Goal: Information Seeking & Learning: Learn about a topic

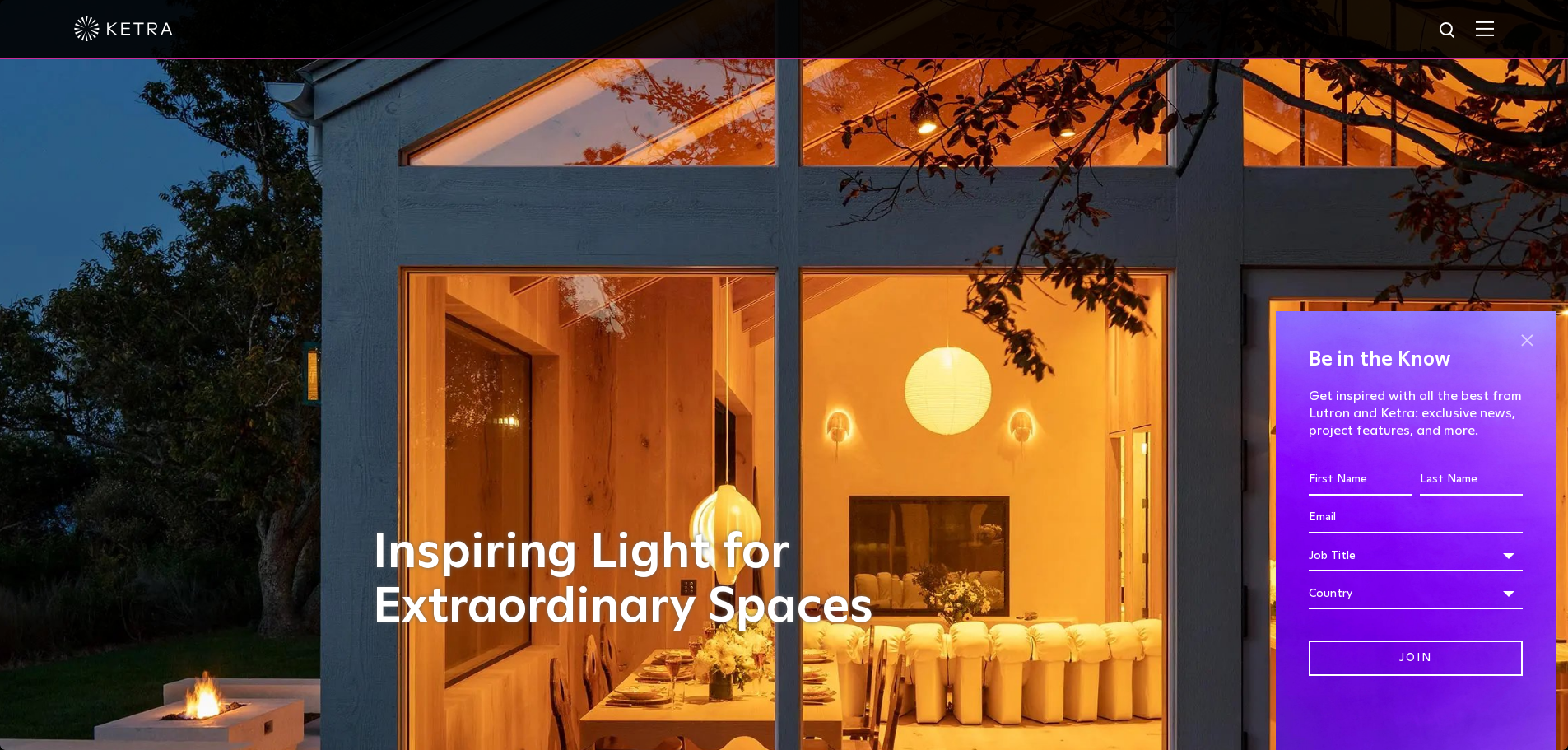
click at [1523, 337] on span at bounding box center [1527, 340] width 25 height 25
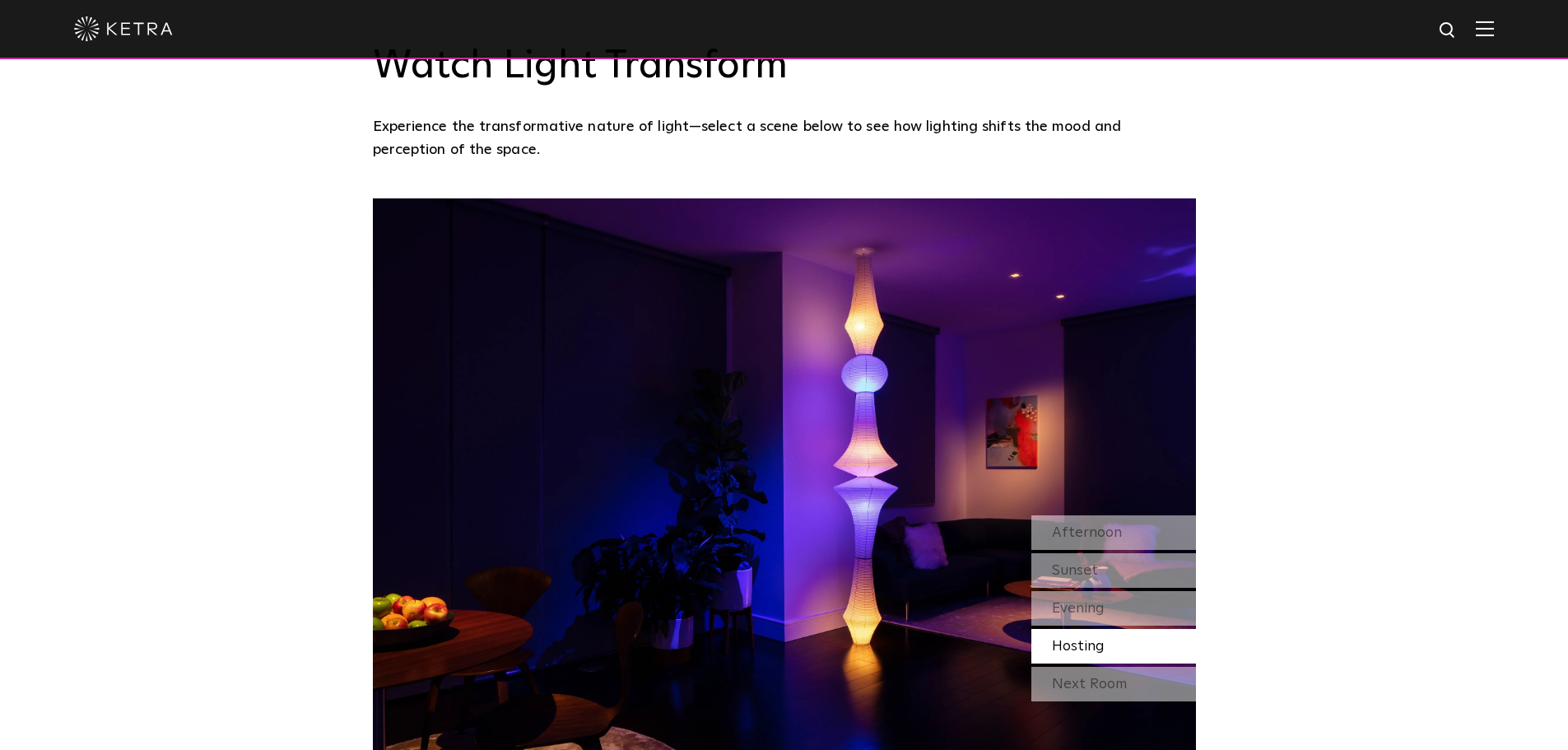
scroll to position [1400, 0]
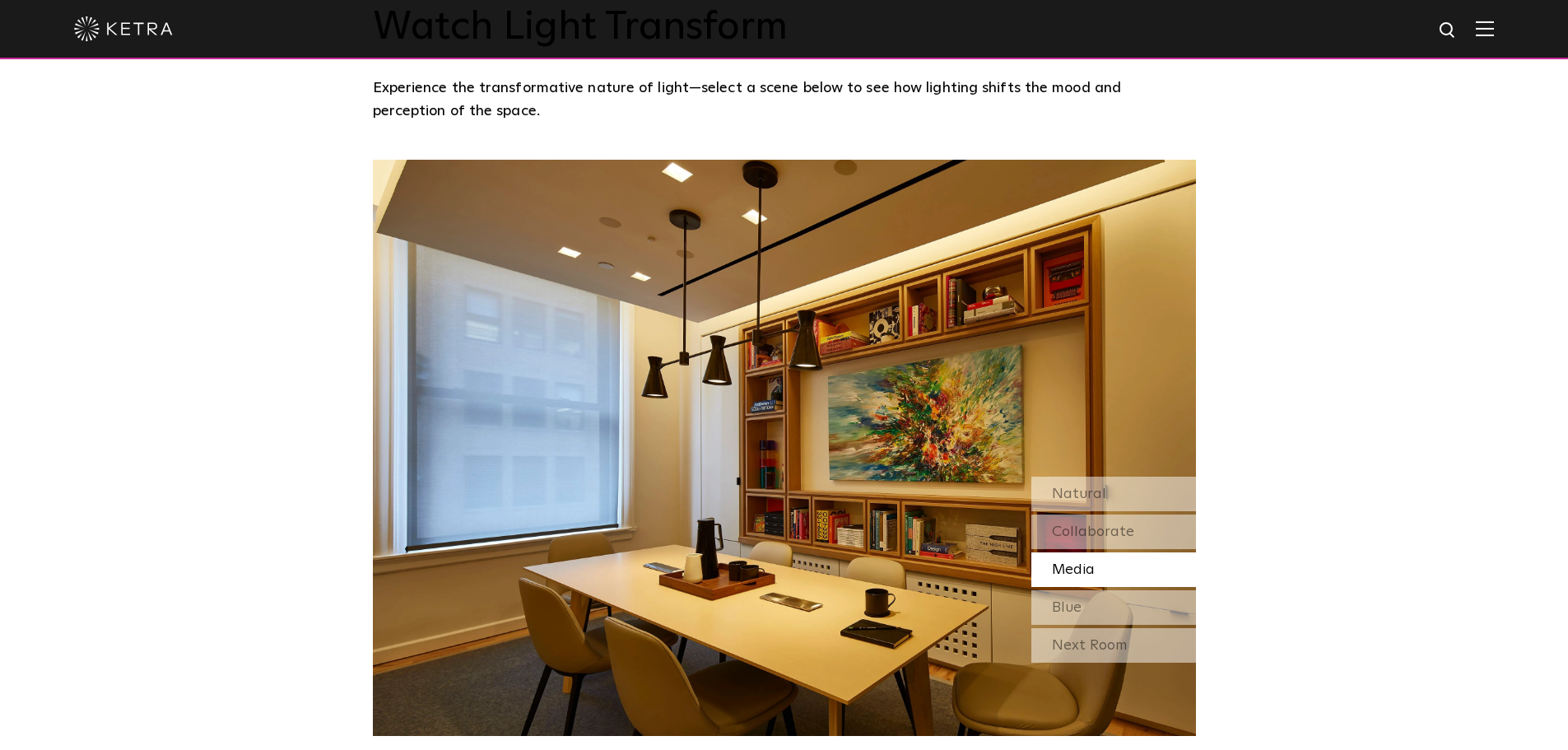
click at [1100, 572] on div "Media" at bounding box center [1114, 570] width 165 height 34
click at [1084, 605] on div "Blue" at bounding box center [1114, 608] width 165 height 34
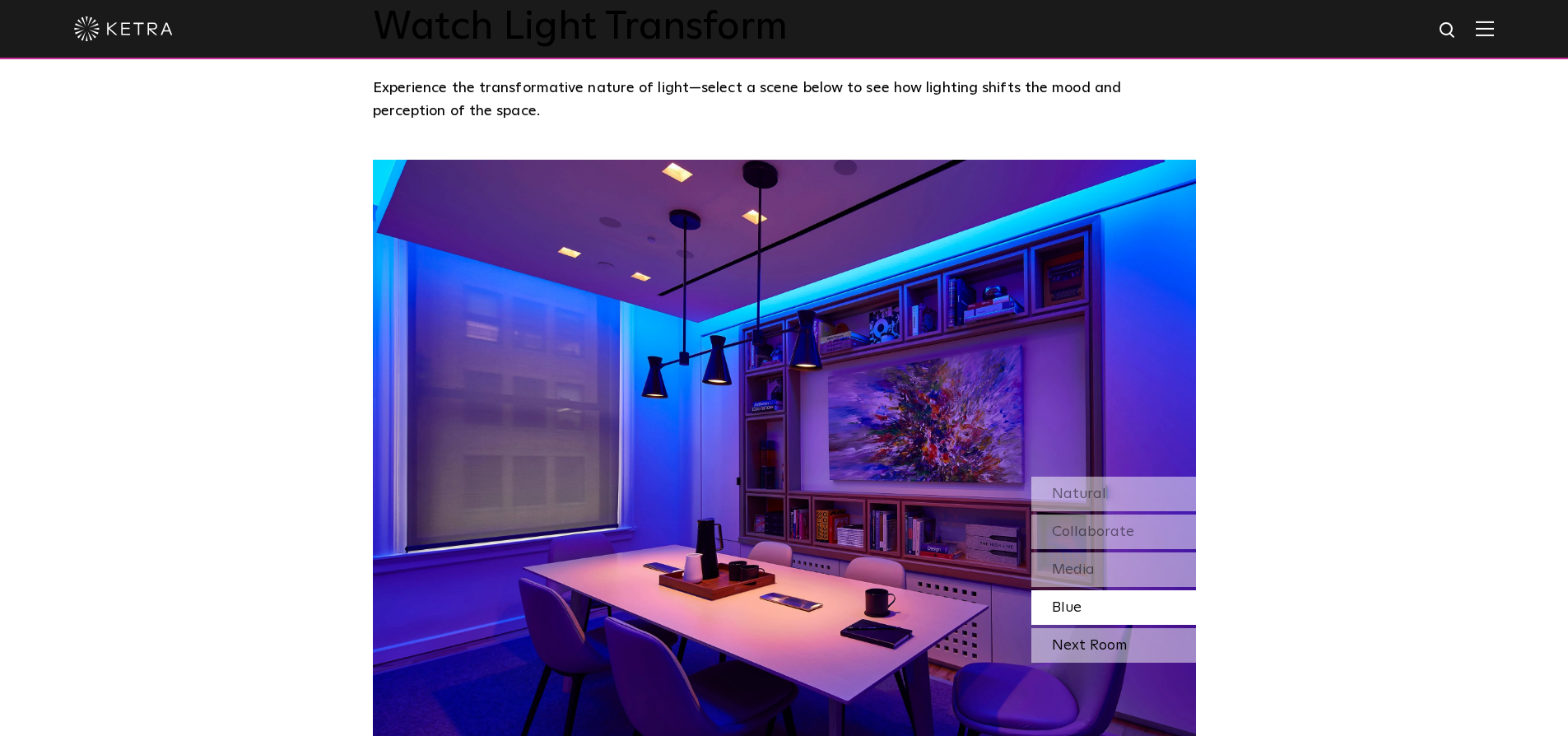
click at [1089, 640] on div "Next Room" at bounding box center [1114, 646] width 165 height 34
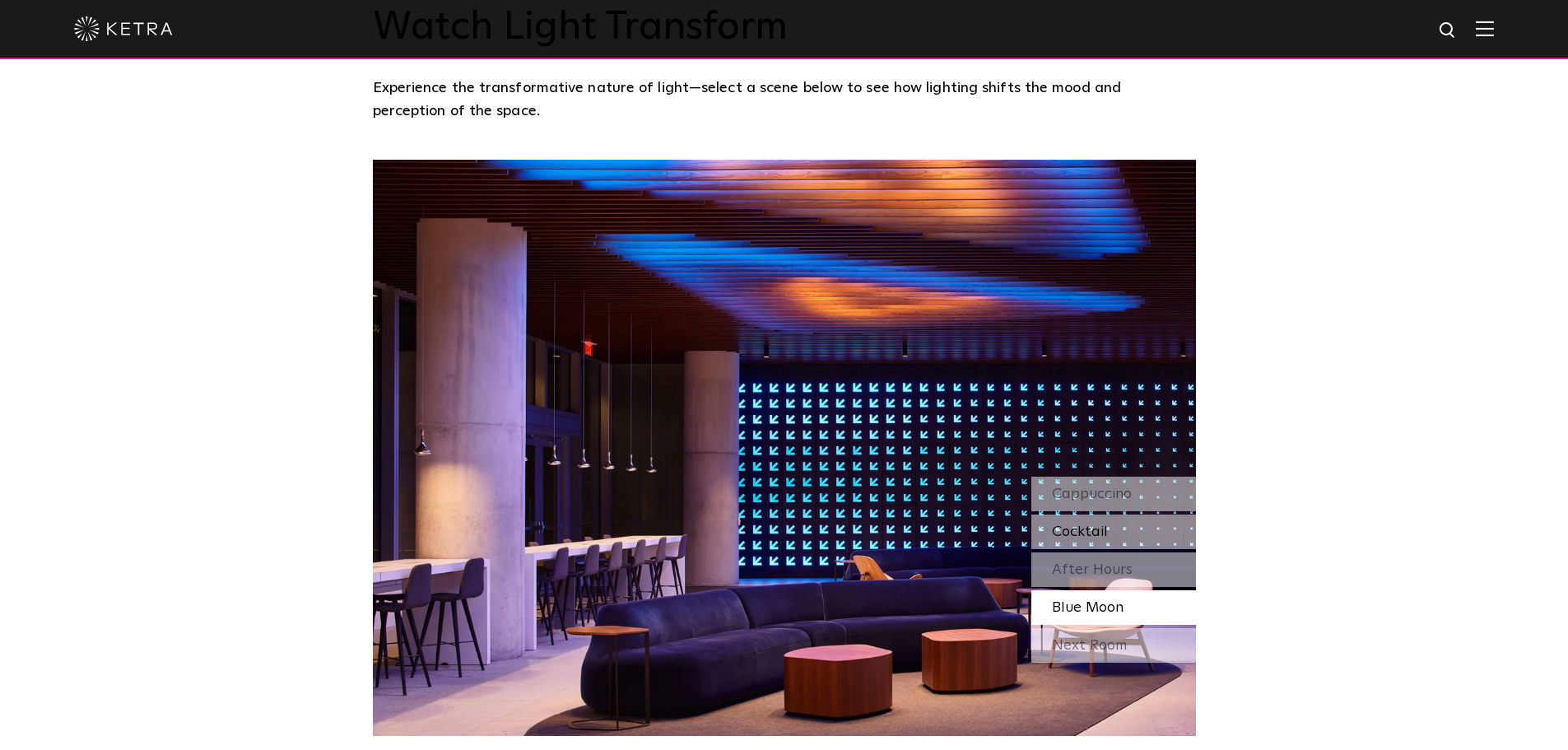
click at [1099, 534] on span "Cocktail" at bounding box center [1080, 532] width 56 height 14
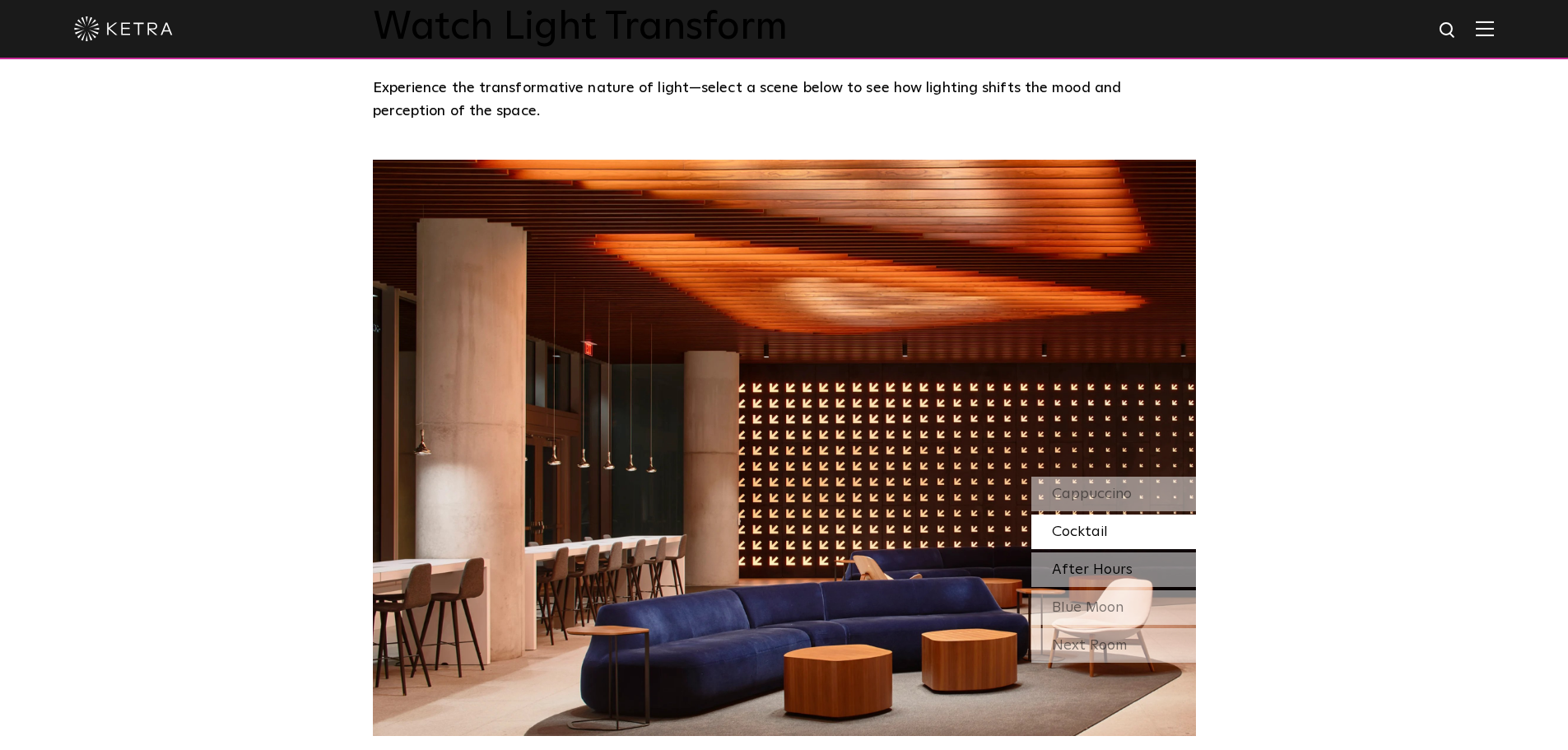
click at [1093, 575] on span "After Hours" at bounding box center [1092, 569] width 80 height 14
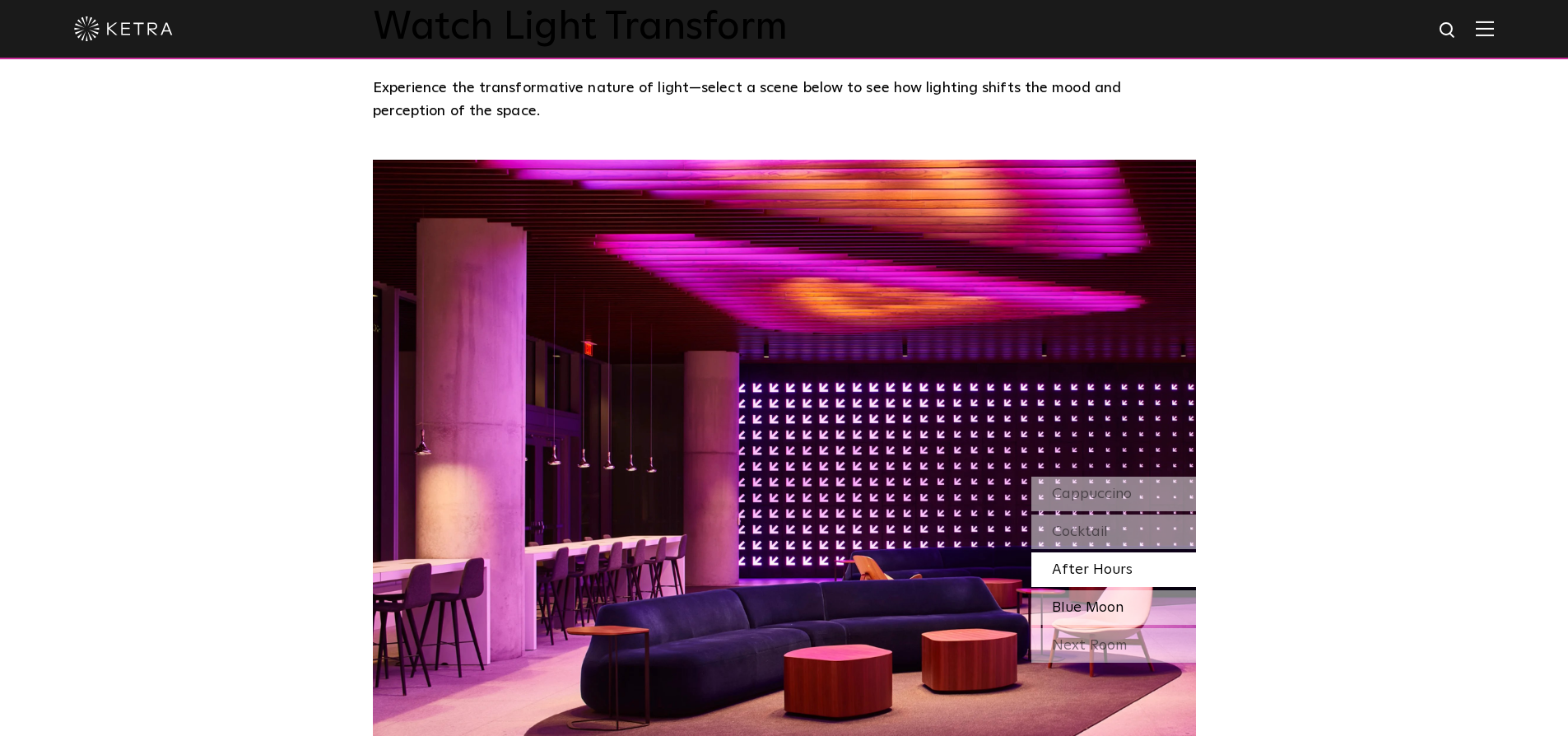
click at [1097, 605] on span "Blue Moon" at bounding box center [1087, 607] width 72 height 14
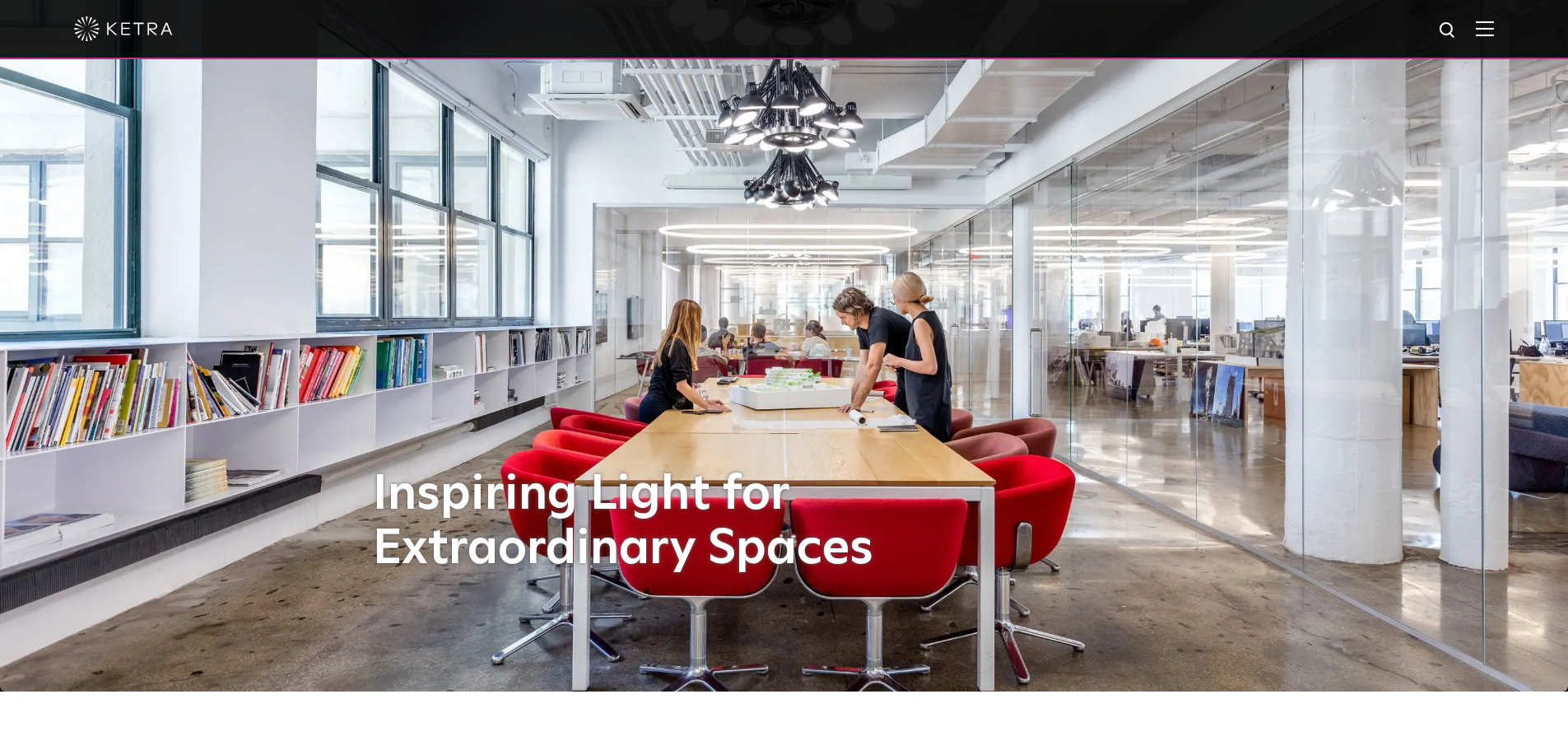
scroll to position [87, 0]
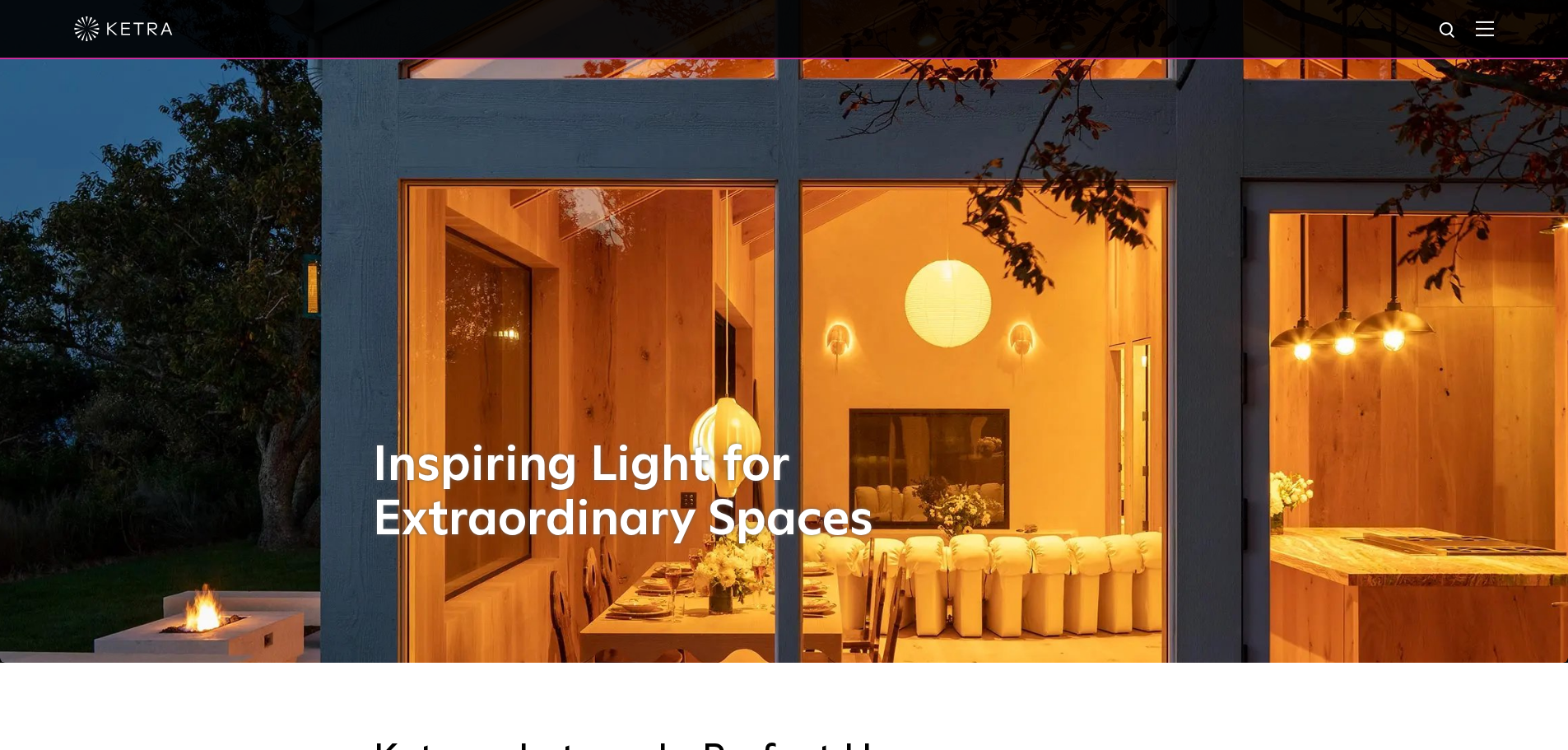
click at [1494, 27] on img at bounding box center [1485, 28] width 18 height 15
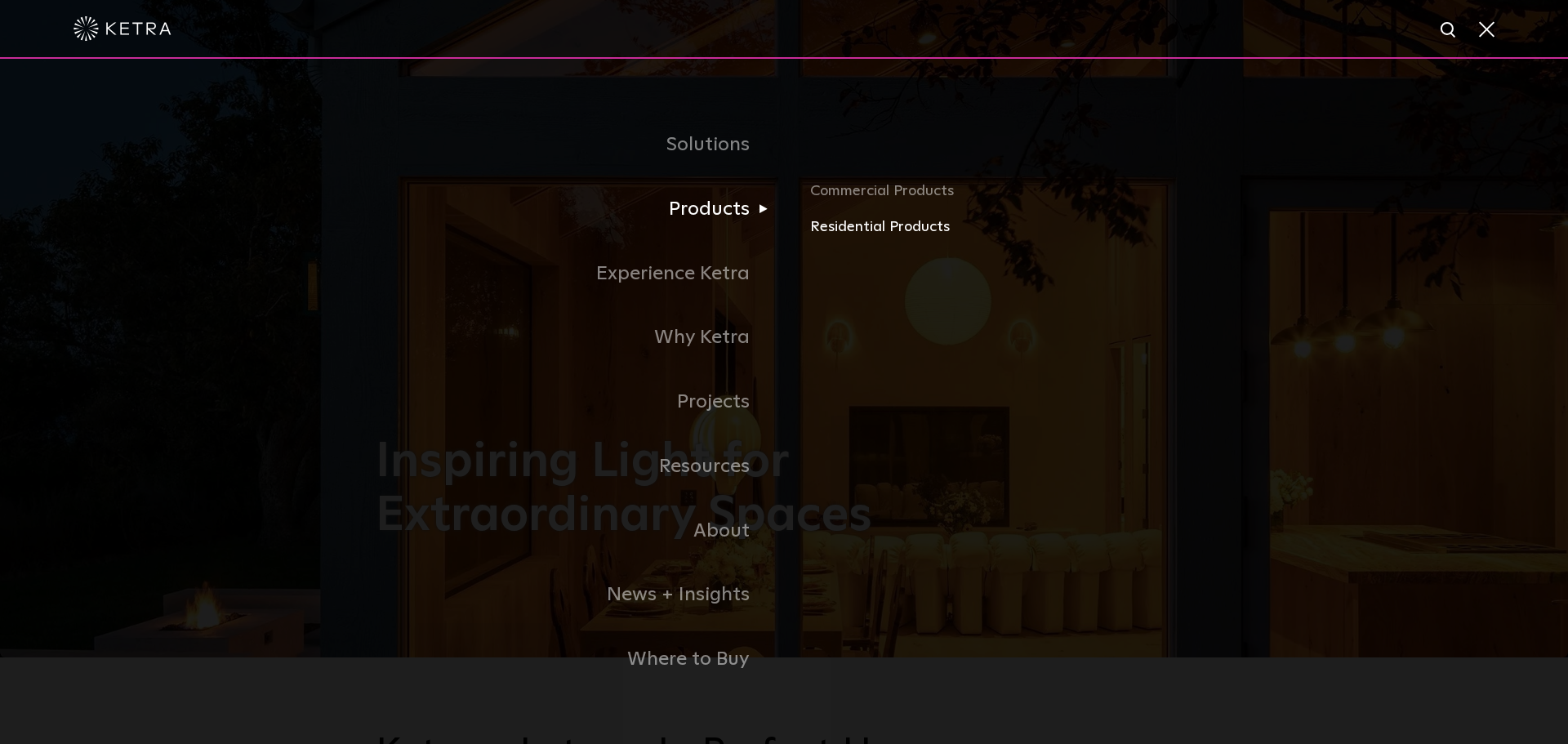
click at [853, 231] on link "Residential Products" at bounding box center [1001, 227] width 382 height 24
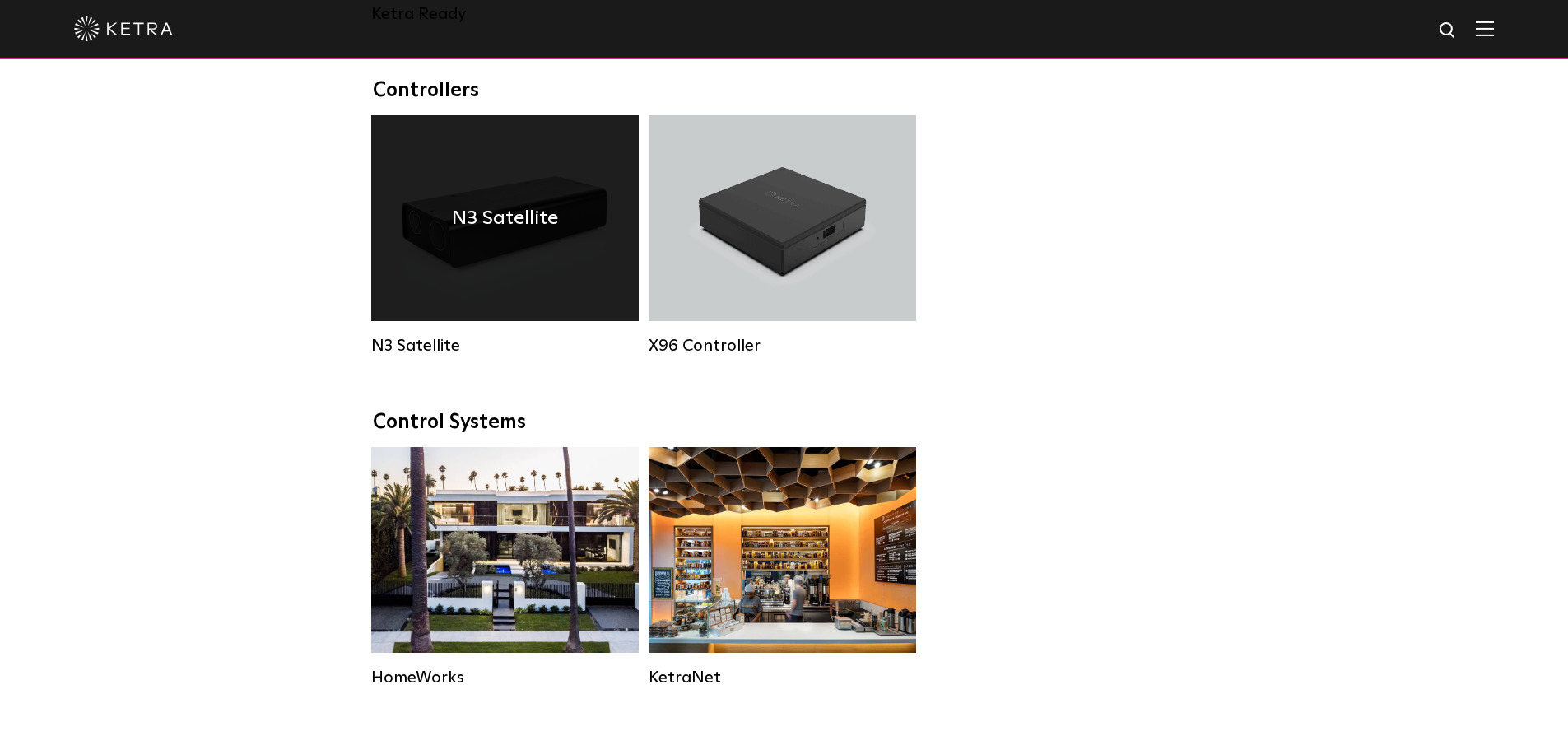
scroll to position [1812, 0]
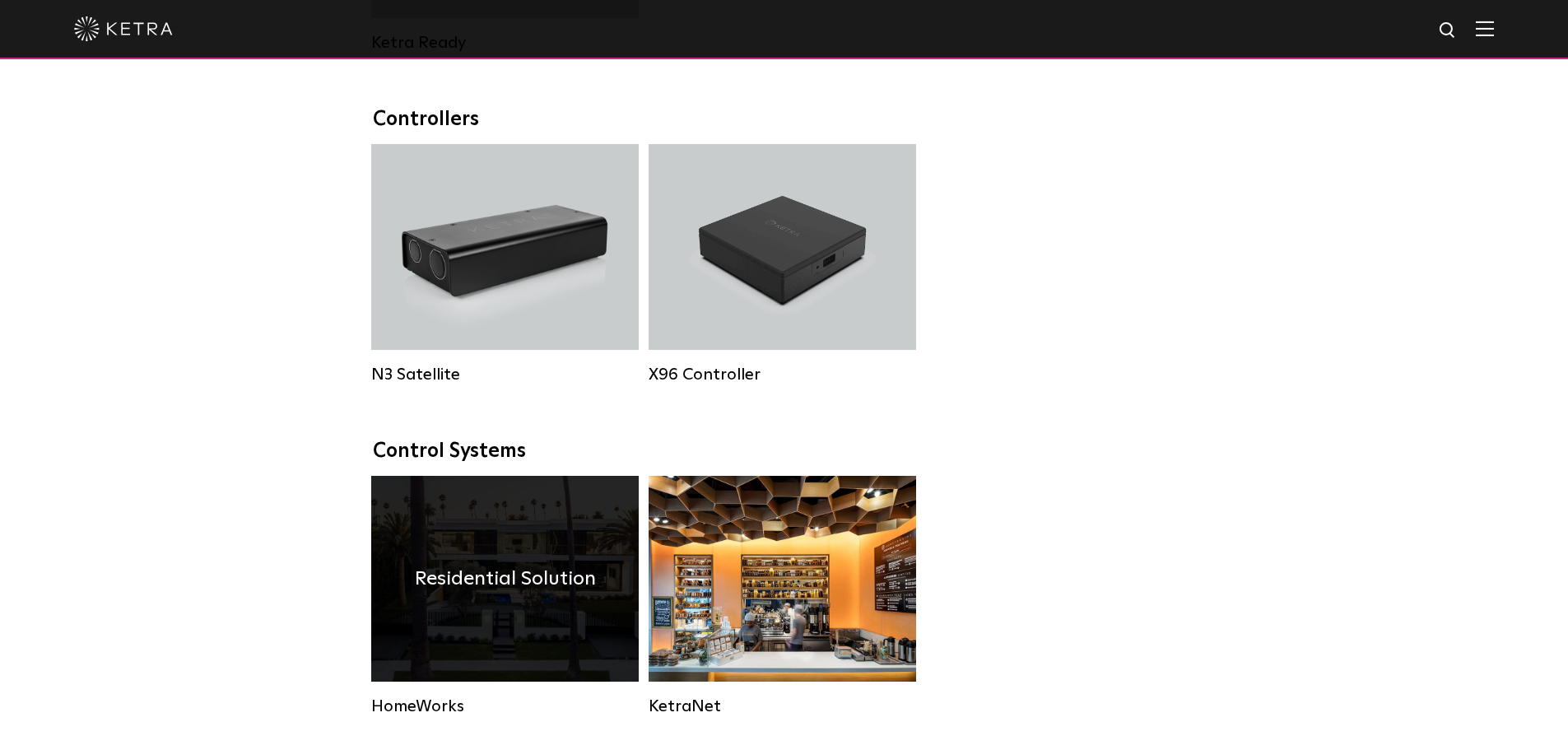
click at [527, 663] on div "Residential Solution" at bounding box center [504, 579] width 267 height 206
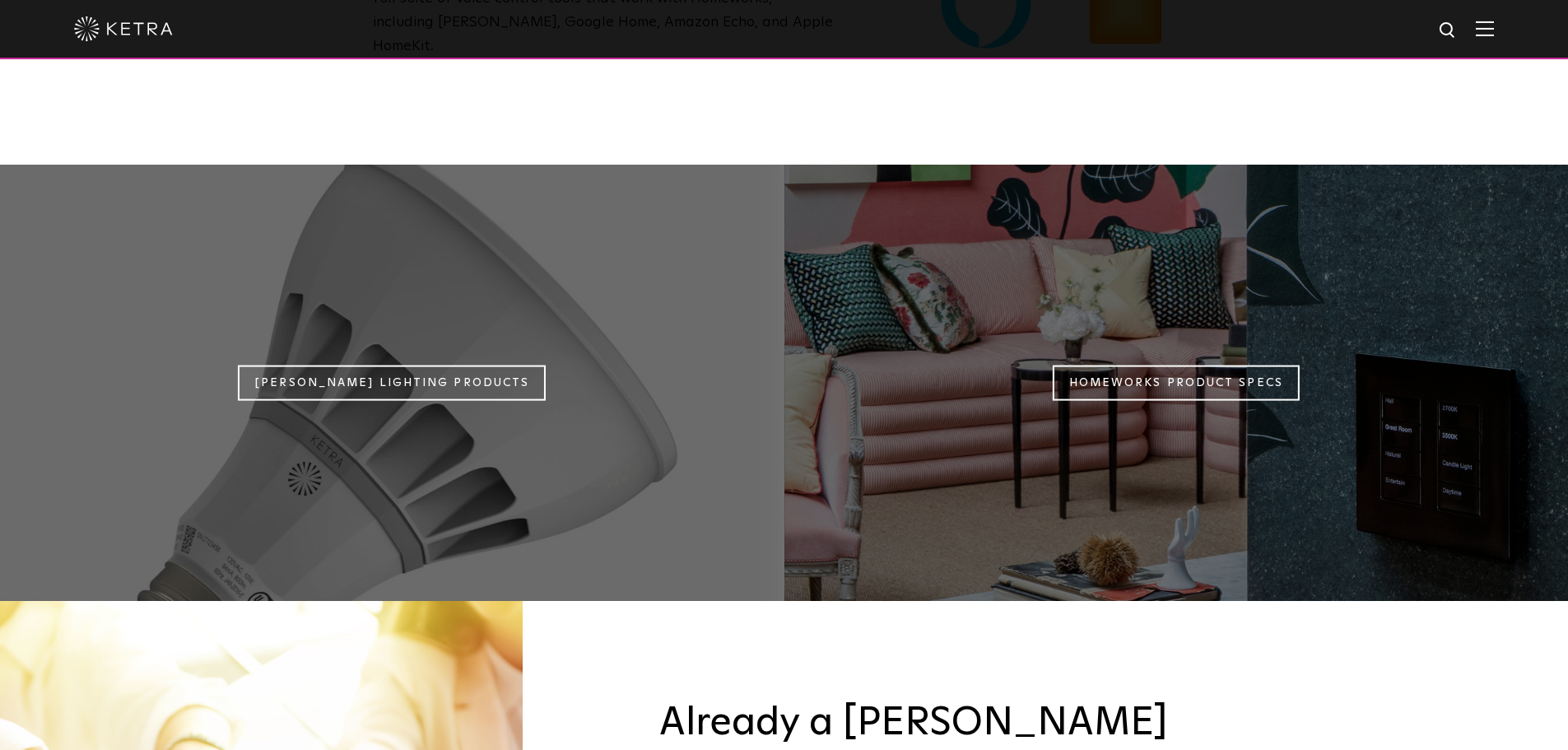
scroll to position [1483, 0]
